Goal: Navigation & Orientation: Locate item on page

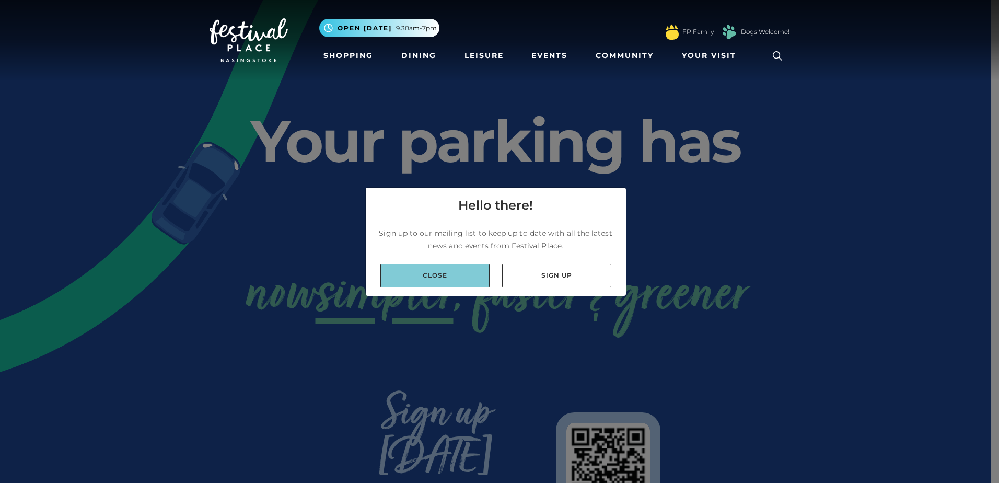
click at [451, 284] on link "Close" at bounding box center [434, 276] width 109 height 24
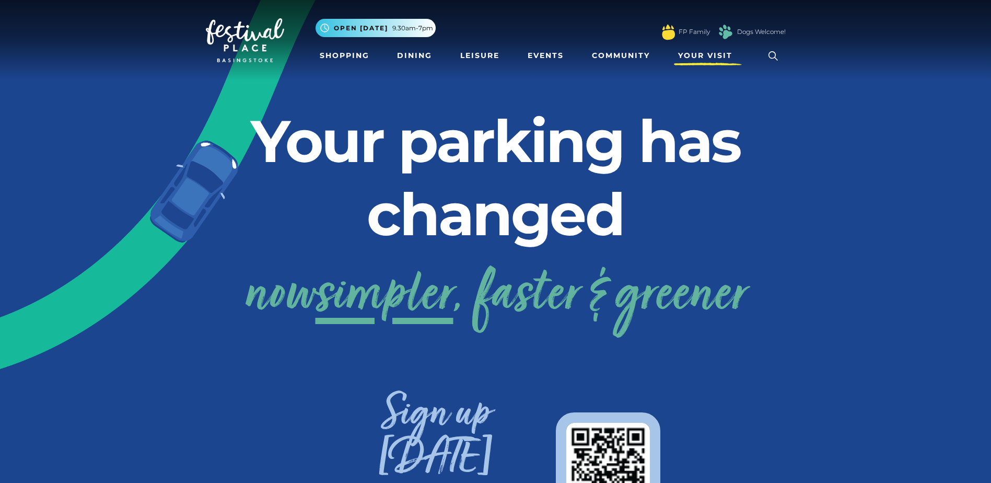
click at [702, 56] on span "Your Visit" at bounding box center [705, 55] width 54 height 11
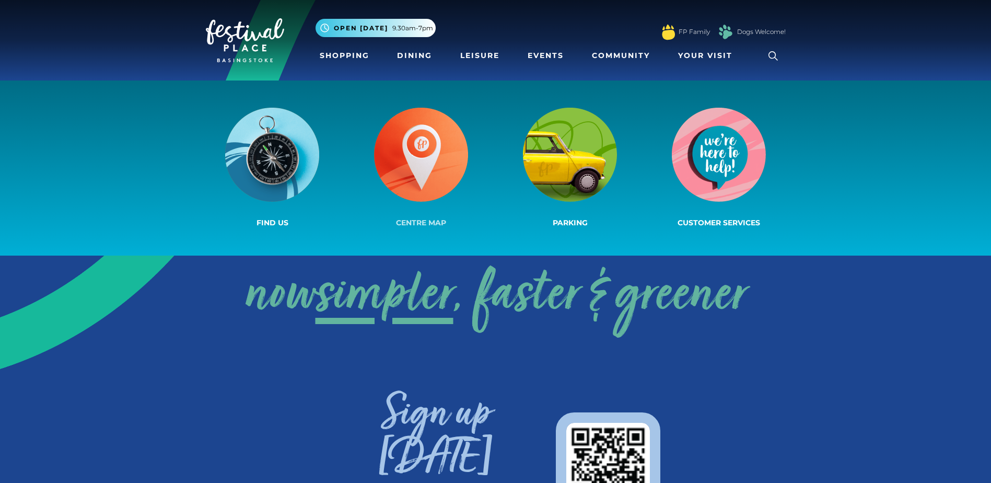
click at [379, 159] on img at bounding box center [421, 155] width 94 height 94
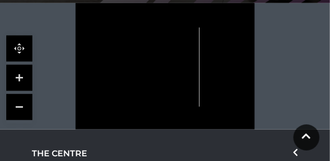
scroll to position [252, 0]
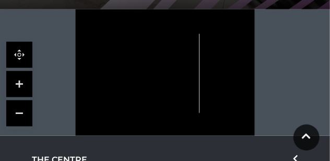
click at [21, 84] on link at bounding box center [19, 84] width 26 height 26
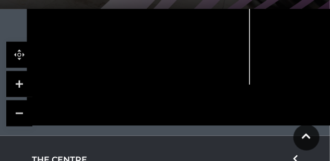
drag, startPoint x: 118, startPoint y: 119, endPoint x: 141, endPoint y: 58, distance: 64.3
click at [141, 58] on icon at bounding box center [188, 11] width 404 height 227
click at [27, 87] on link at bounding box center [19, 84] width 26 height 26
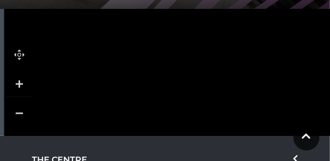
drag, startPoint x: 111, startPoint y: 91, endPoint x: 199, endPoint y: 80, distance: 88.4
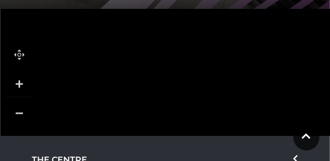
drag, startPoint x: 205, startPoint y: 62, endPoint x: 201, endPoint y: 111, distance: 49.2
click at [201, 111] on icon at bounding box center [290, 1] width 728 height 409
drag, startPoint x: 203, startPoint y: 60, endPoint x: 196, endPoint y: 102, distance: 43.4
click at [196, 102] on icon at bounding box center [283, 44] width 728 height 409
drag, startPoint x: 197, startPoint y: 102, endPoint x: 198, endPoint y: 71, distance: 31.3
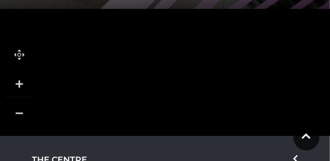
click at [198, 71] on icon at bounding box center [284, 13] width 728 height 409
drag, startPoint x: 202, startPoint y: 64, endPoint x: 202, endPoint y: 33, distance: 30.3
drag, startPoint x: 174, startPoint y: 109, endPoint x: 178, endPoint y: 85, distance: 24.3
click at [178, 85] on rect at bounding box center [178, 86] width 22 height 6
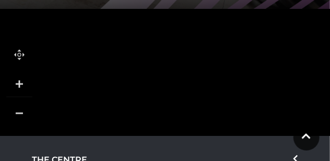
drag, startPoint x: 198, startPoint y: 75, endPoint x: 177, endPoint y: 93, distance: 28.5
drag, startPoint x: 180, startPoint y: 90, endPoint x: 157, endPoint y: 96, distance: 23.7
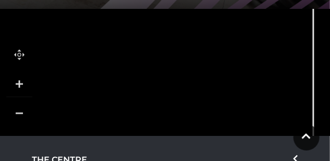
drag, startPoint x: 177, startPoint y: 80, endPoint x: 136, endPoint y: 118, distance: 55.1
click at [136, 118] on icon at bounding box center [202, 20] width 728 height 409
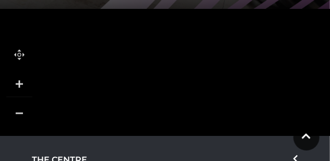
drag, startPoint x: 131, startPoint y: 116, endPoint x: 171, endPoint y: 65, distance: 64.7
drag, startPoint x: 162, startPoint y: 90, endPoint x: 180, endPoint y: 80, distance: 20.3
drag, startPoint x: 183, startPoint y: 72, endPoint x: 185, endPoint y: 110, distance: 38.7
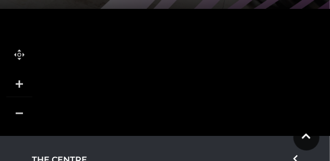
drag, startPoint x: 180, startPoint y: 64, endPoint x: 187, endPoint y: 105, distance: 42.4
click at [187, 105] on icon at bounding box center [269, 30] width 728 height 409
drag, startPoint x: 193, startPoint y: 93, endPoint x: 179, endPoint y: 125, distance: 34.8
click at [179, 125] on icon at bounding box center [255, 72] width 728 height 409
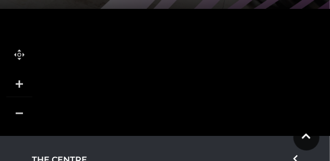
drag, startPoint x: 175, startPoint y: 110, endPoint x: 171, endPoint y: 131, distance: 21.9
click at [171, 131] on icon at bounding box center [251, 99] width 728 height 409
drag, startPoint x: 179, startPoint y: 125, endPoint x: 178, endPoint y: 101, distance: 24.0
click at [178, 101] on icon at bounding box center [250, 76] width 728 height 409
drag, startPoint x: 178, startPoint y: 116, endPoint x: 181, endPoint y: 90, distance: 26.8
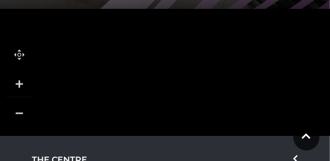
click at [181, 90] on icon at bounding box center [252, 57] width 728 height 409
drag, startPoint x: 179, startPoint y: 116, endPoint x: 181, endPoint y: 84, distance: 31.9
click at [181, 84] on icon at bounding box center [255, 19] width 728 height 409
drag, startPoint x: 173, startPoint y: 123, endPoint x: 187, endPoint y: 73, distance: 51.6
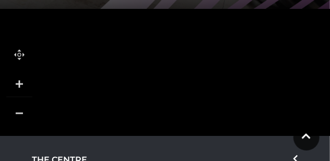
drag, startPoint x: 187, startPoint y: 95, endPoint x: 192, endPoint y: 72, distance: 22.9
click at [26, 118] on link at bounding box center [19, 113] width 26 height 26
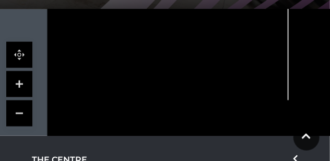
drag, startPoint x: 191, startPoint y: 95, endPoint x: 175, endPoint y: 134, distance: 41.7
click at [175, 134] on icon at bounding box center [221, 22] width 437 height 246
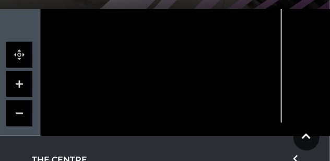
drag, startPoint x: 159, startPoint y: 72, endPoint x: 155, endPoint y: 108, distance: 36.3
click at [155, 108] on icon at bounding box center [214, 44] width 437 height 246
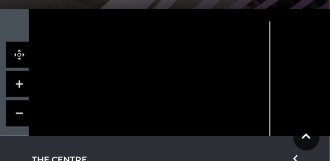
drag, startPoint x: 162, startPoint y: 104, endPoint x: 155, endPoint y: 121, distance: 17.8
click at [155, 121] on icon at bounding box center [203, 97] width 437 height 246
click at [21, 107] on link at bounding box center [19, 113] width 26 height 26
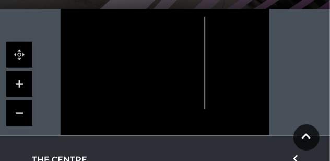
drag, startPoint x: 132, startPoint y: 108, endPoint x: 143, endPoint y: 75, distance: 34.5
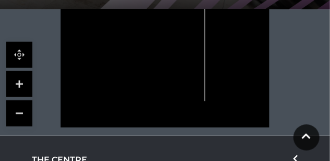
click at [143, 75] on icon at bounding box center [165, 54] width 262 height 147
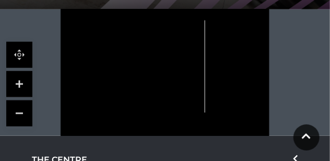
drag, startPoint x: 139, startPoint y: 94, endPoint x: 138, endPoint y: 105, distance: 11.6
click at [138, 105] on icon at bounding box center [165, 65] width 262 height 147
click at [25, 91] on link at bounding box center [19, 84] width 26 height 26
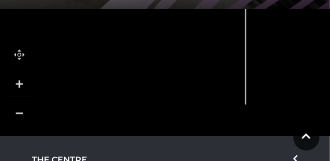
drag, startPoint x: 109, startPoint y: 102, endPoint x: 115, endPoint y: 84, distance: 19.5
click at [115, 84] on icon at bounding box center [173, 19] width 471 height 265
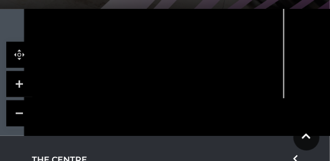
drag, startPoint x: 135, startPoint y: 110, endPoint x: 173, endPoint y: 104, distance: 38.0
click at [173, 104] on icon at bounding box center [211, 13] width 471 height 265
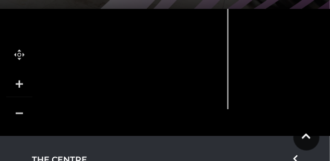
drag, startPoint x: 204, startPoint y: 78, endPoint x: 126, endPoint y: 100, distance: 80.9
click at [126, 100] on polygon at bounding box center [136, 86] width 44 height 31
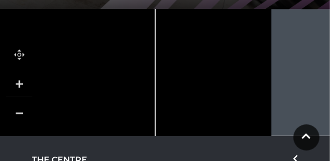
drag, startPoint x: 246, startPoint y: 79, endPoint x: 195, endPoint y: 101, distance: 55.4
click at [195, 101] on icon at bounding box center [212, 65] width 60 height 115
click at [24, 115] on link at bounding box center [19, 113] width 26 height 26
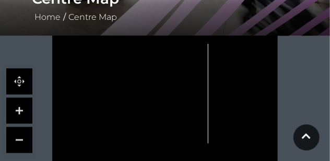
scroll to position [235, 0]
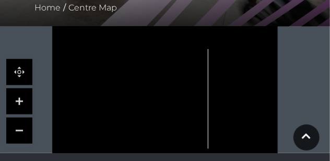
drag, startPoint x: 190, startPoint y: 68, endPoint x: 190, endPoint y: 83, distance: 14.6
click at [190, 83] on icon at bounding box center [165, 97] width 283 height 159
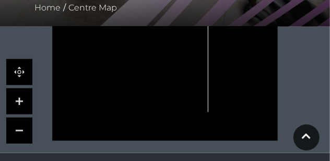
drag, startPoint x: 179, startPoint y: 115, endPoint x: 181, endPoint y: 83, distance: 32.5
click at [181, 83] on icon at bounding box center [182, 64] width 39 height 87
click at [18, 103] on link at bounding box center [19, 101] width 26 height 26
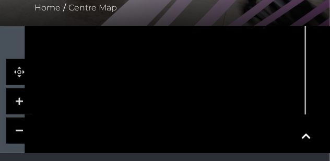
drag, startPoint x: 116, startPoint y: 120, endPoint x: 179, endPoint y: 104, distance: 64.6
click at [179, 104] on icon at bounding box center [227, 22] width 509 height 287
